Goal: Communication & Community: Answer question/provide support

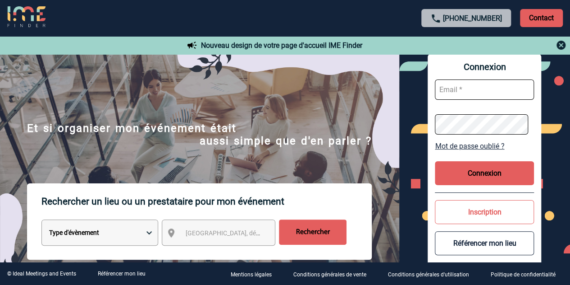
type input "[PERSON_NAME][EMAIL_ADDRESS][DOMAIN_NAME]"
click at [488, 169] on button "Connexion" at bounding box center [484, 173] width 99 height 24
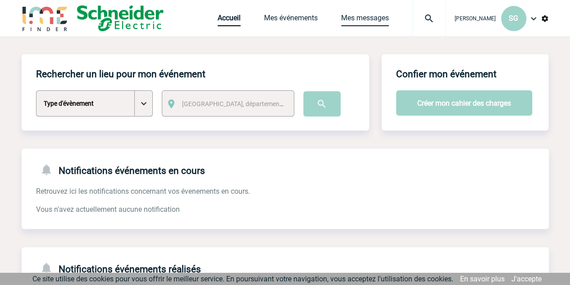
click at [371, 20] on link "Mes messages" at bounding box center [365, 20] width 48 height 13
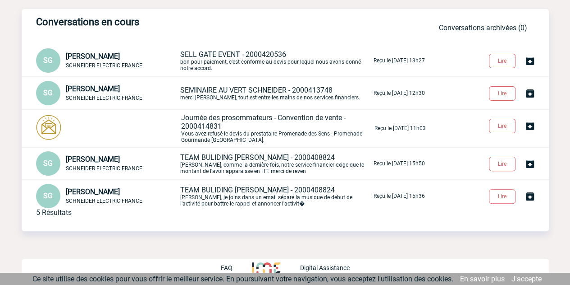
scroll to position [46, 0]
click at [202, 166] on p "TEAM BULIDING [PERSON_NAME] - 2000408824 [PERSON_NAME], comme la dernière fois,…" at bounding box center [276, 162] width 192 height 21
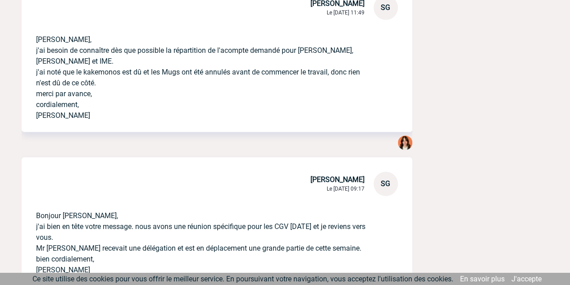
scroll to position [3570, 0]
